Goal: Task Accomplishment & Management: Manage account settings

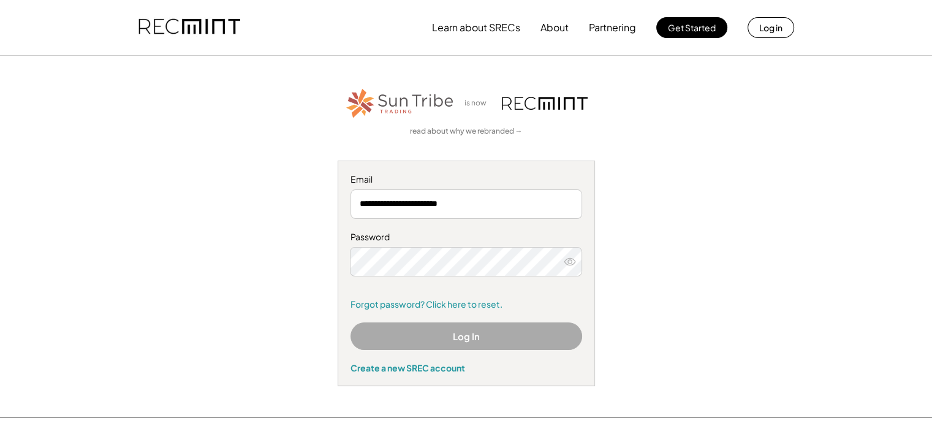
click at [488, 335] on button "Log In" at bounding box center [467, 336] width 232 height 28
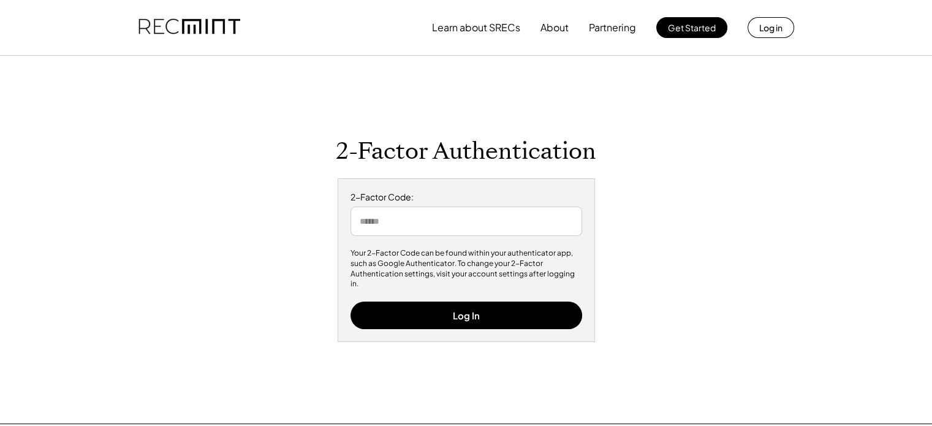
click at [458, 223] on input "input" at bounding box center [467, 221] width 232 height 29
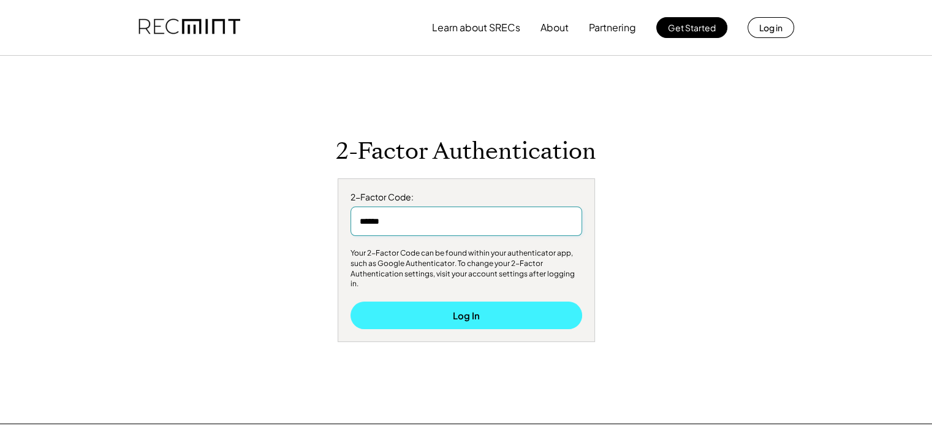
type input "******"
click at [414, 316] on button "Log In" at bounding box center [467, 316] width 232 height 28
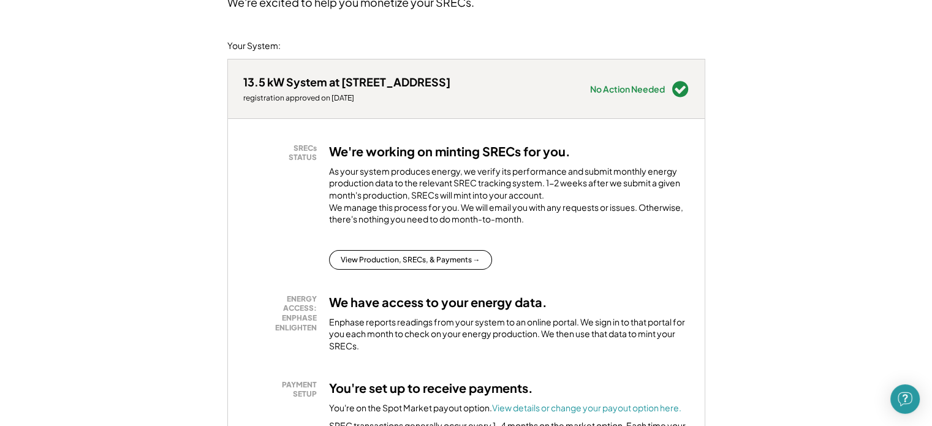
scroll to position [184, 0]
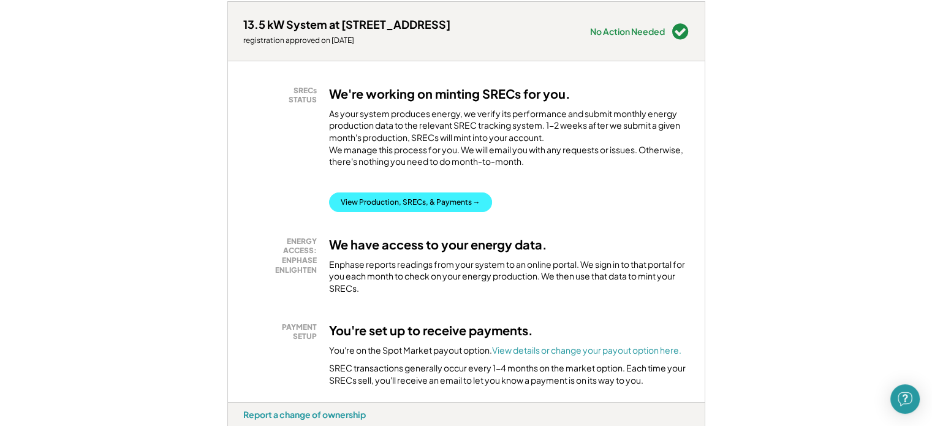
click at [461, 212] on button "View Production, SRECs, & Payments →" at bounding box center [410, 202] width 163 height 20
